Goal: Task Accomplishment & Management: Manage account settings

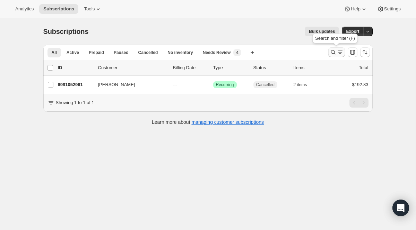
click at [338, 50] on icon "Search and filter results" at bounding box center [339, 52] width 7 height 7
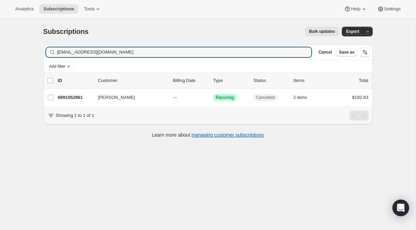
drag, startPoint x: 114, startPoint y: 54, endPoint x: 27, endPoint y: 26, distance: 90.9
click at [27, 26] on div "Subscriptions. This page is ready Subscriptions Bulk updates More actions Bulk …" at bounding box center [207, 133] width 415 height 230
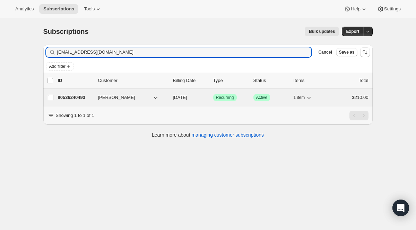
type input "[EMAIL_ADDRESS][DOMAIN_NAME]"
click at [228, 97] on span "Recurring" at bounding box center [225, 98] width 18 height 6
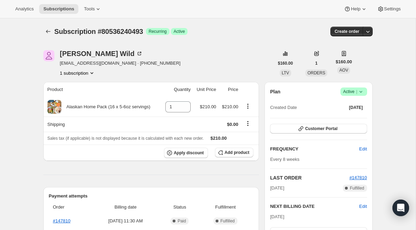
click at [355, 92] on span "Active |" at bounding box center [353, 91] width 21 height 7
click at [341, 116] on span "Cancel subscription" at bounding box center [350, 117] width 39 height 5
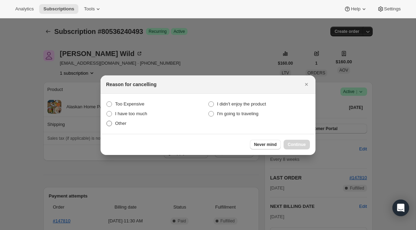
click at [126, 127] on label "Other" at bounding box center [157, 124] width 102 height 10
click at [107, 121] on input "Other" at bounding box center [106, 121] width 0 height 0
radio input "true"
click at [288, 145] on span "Continue" at bounding box center [296, 145] width 18 height 6
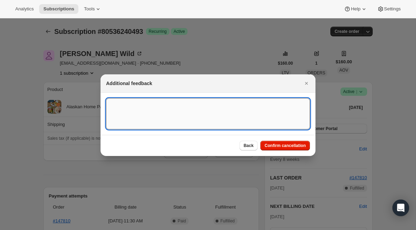
click at [157, 120] on textarea ":r1is:" at bounding box center [208, 113] width 204 height 31
paste textarea "Hello I would like to cancel my subscription with you. I initially set up for d…"
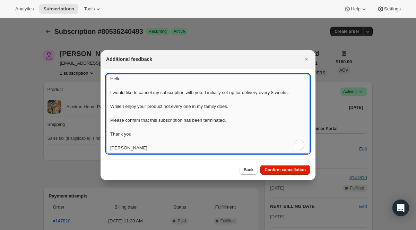
scroll to position [1, 0]
type textarea "Hello I would like to cancel my subscription with you. I initially set up for d…"
click at [277, 174] on button "Confirm cancellation" at bounding box center [285, 170] width 50 height 10
